Goal: Information Seeking & Learning: Learn about a topic

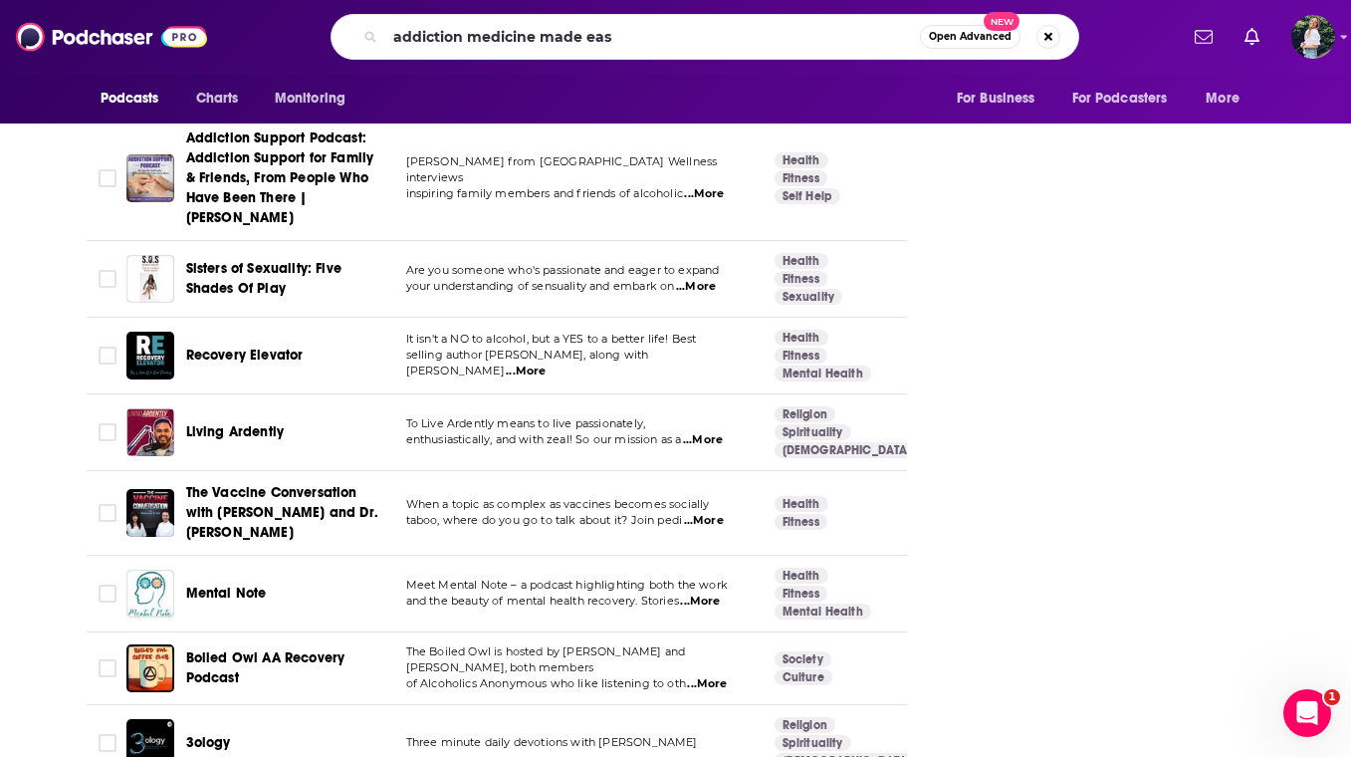
type input "addiction medicine made easy"
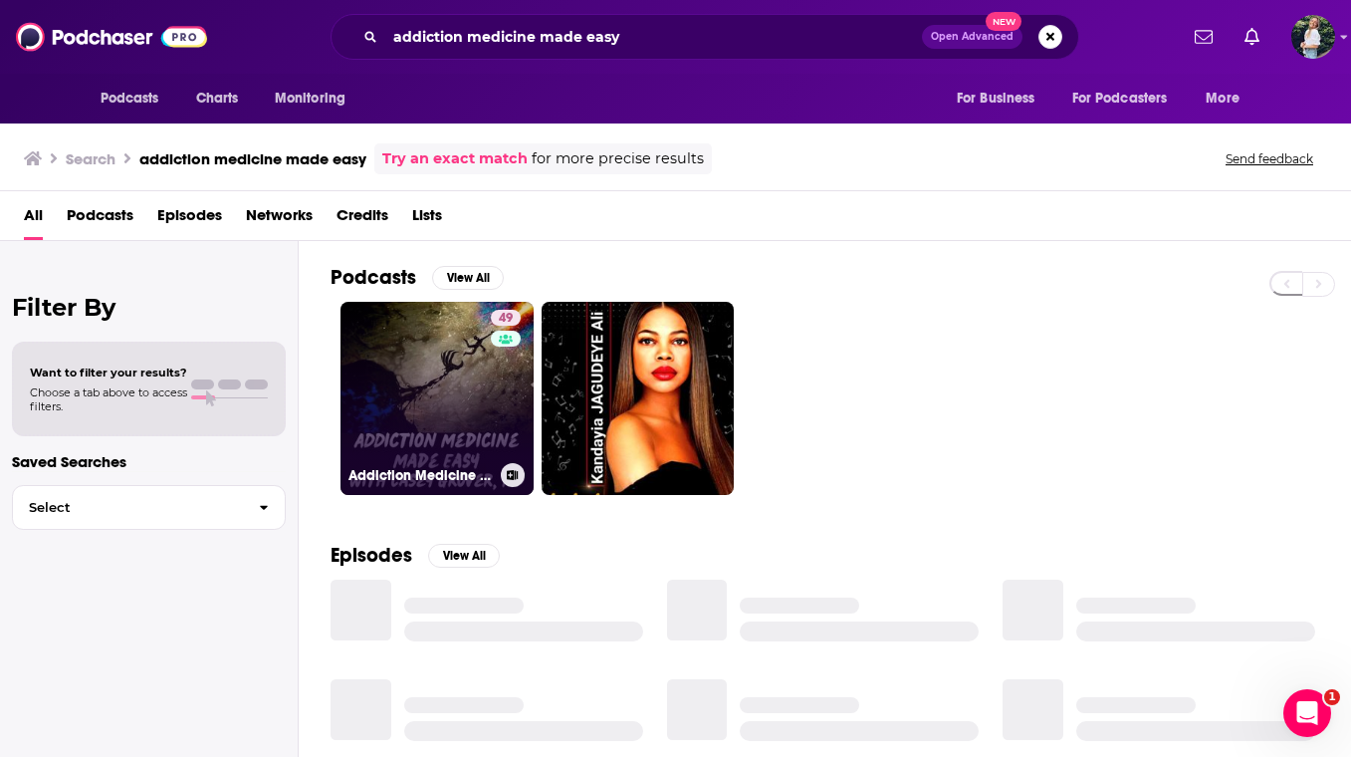
click at [458, 373] on link "49 Addiction Medicine Made Easy | Fighting back against addiction" at bounding box center [437, 398] width 193 height 193
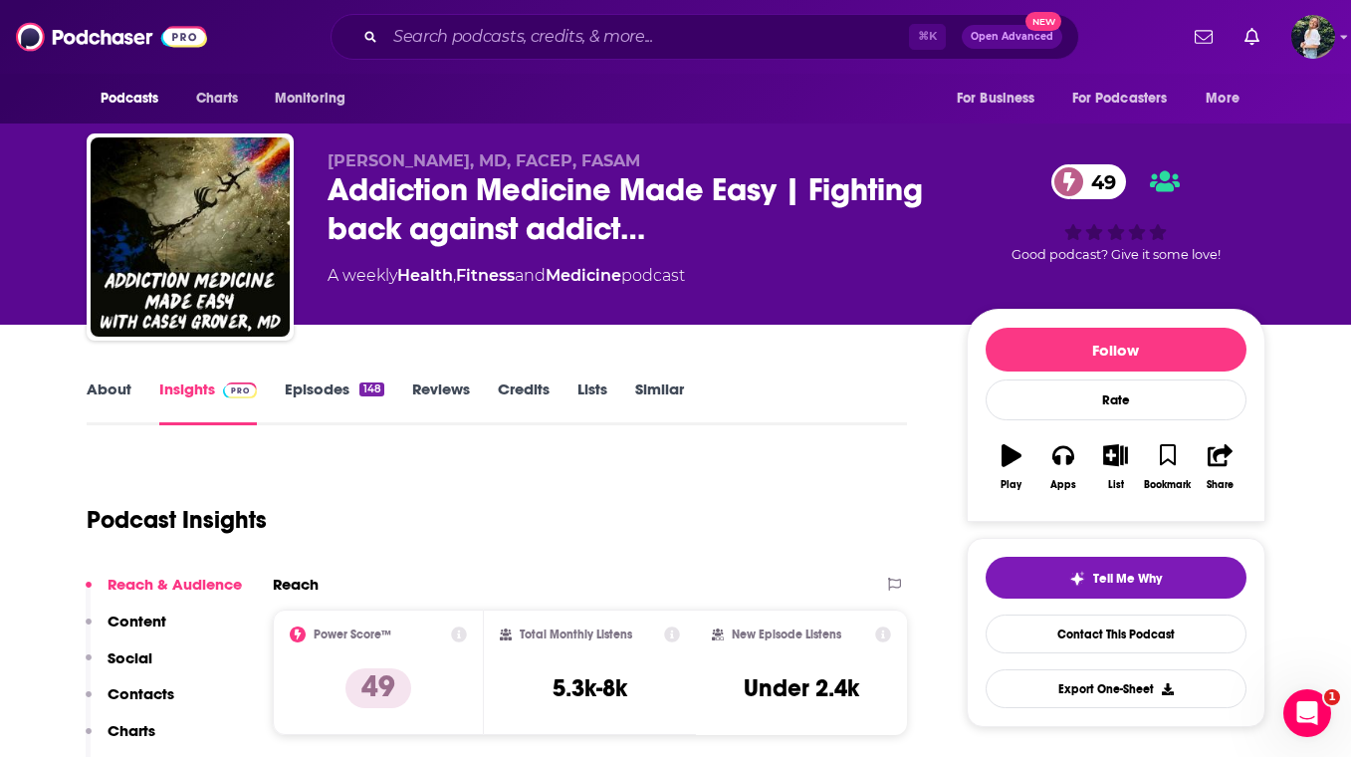
click at [98, 393] on link "About" at bounding box center [109, 402] width 45 height 46
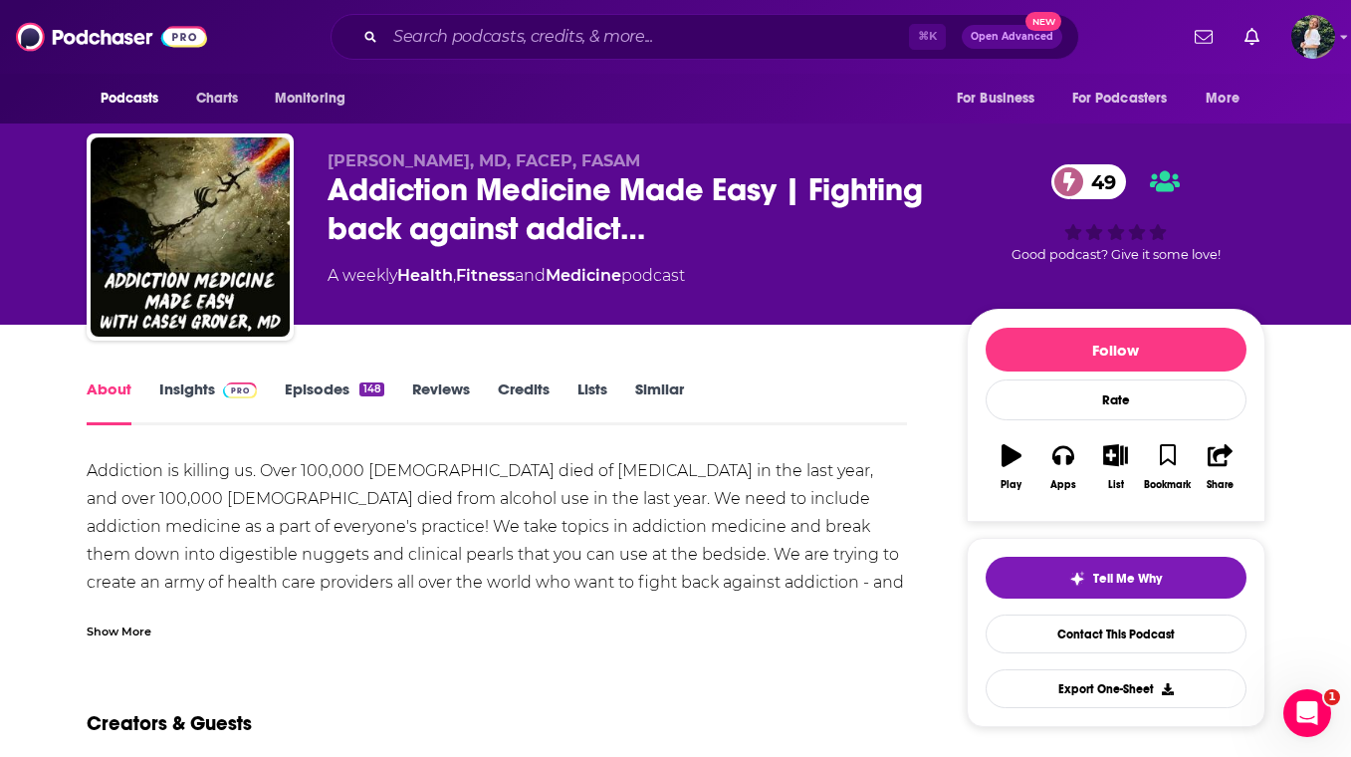
click at [113, 631] on div "Show More" at bounding box center [119, 629] width 65 height 19
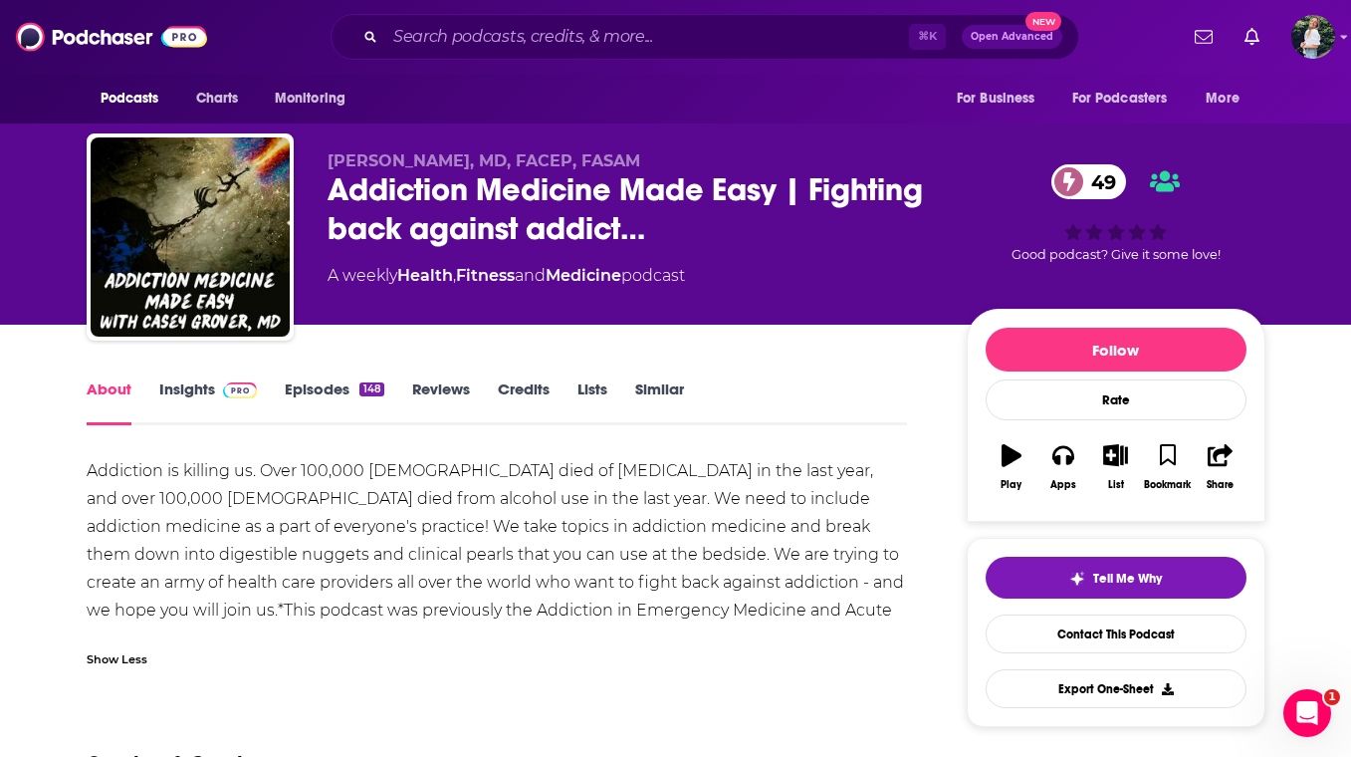
click at [357, 648] on div "Show Less" at bounding box center [498, 651] width 822 height 34
